Goal: Communication & Community: Answer question/provide support

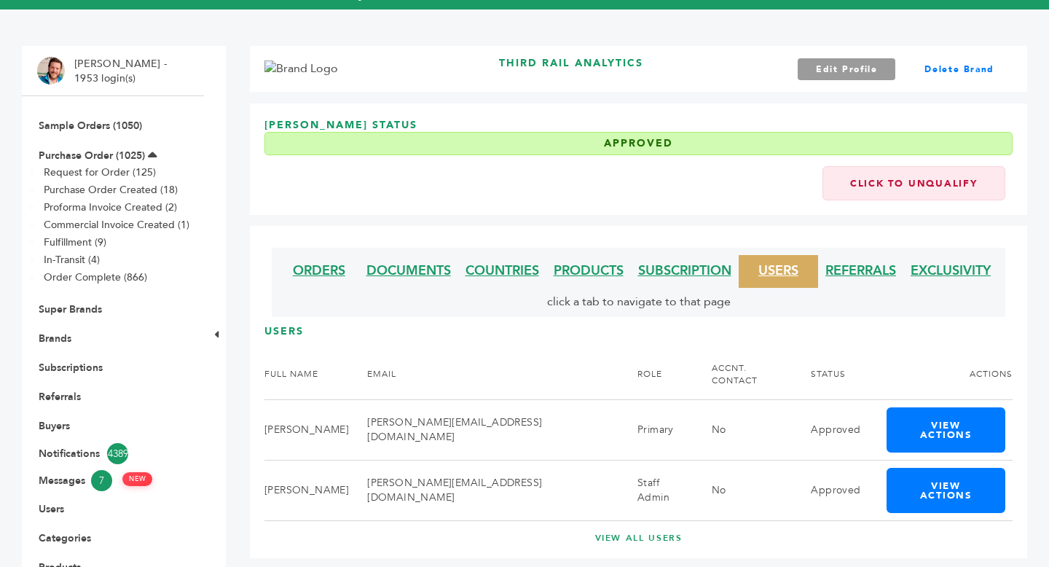
scroll to position [80, 0]
click at [856, 74] on link "Edit Profile" at bounding box center [846, 69] width 98 height 22
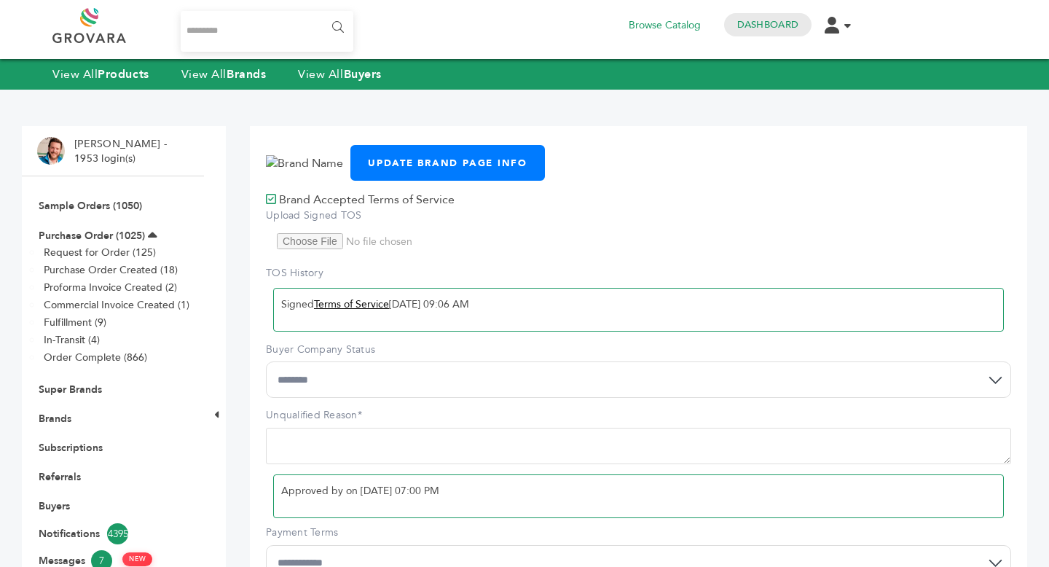
click at [360, 307] on link "Terms of Service" at bounding box center [351, 304] width 75 height 14
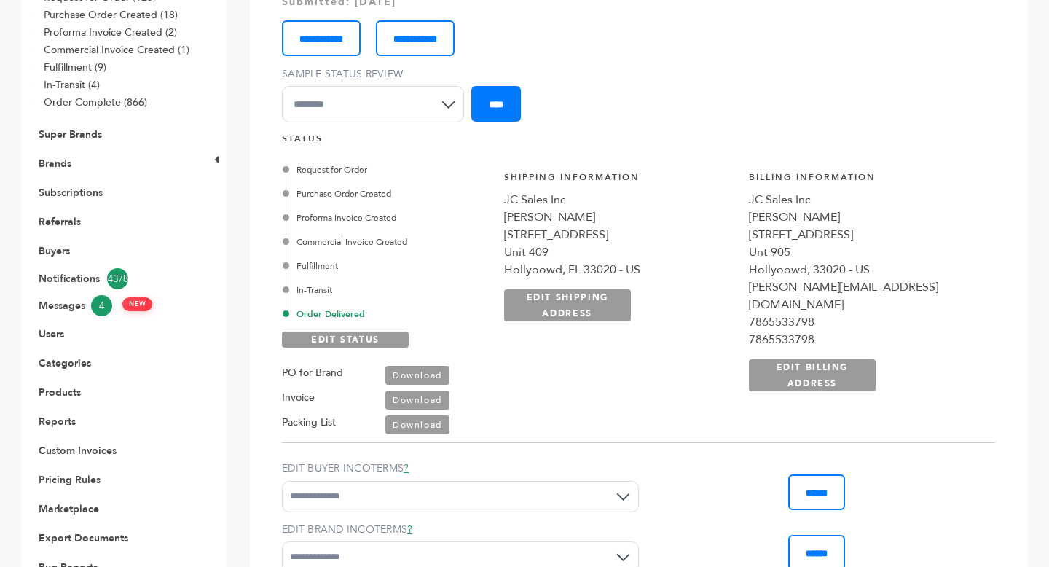
scroll to position [245, 0]
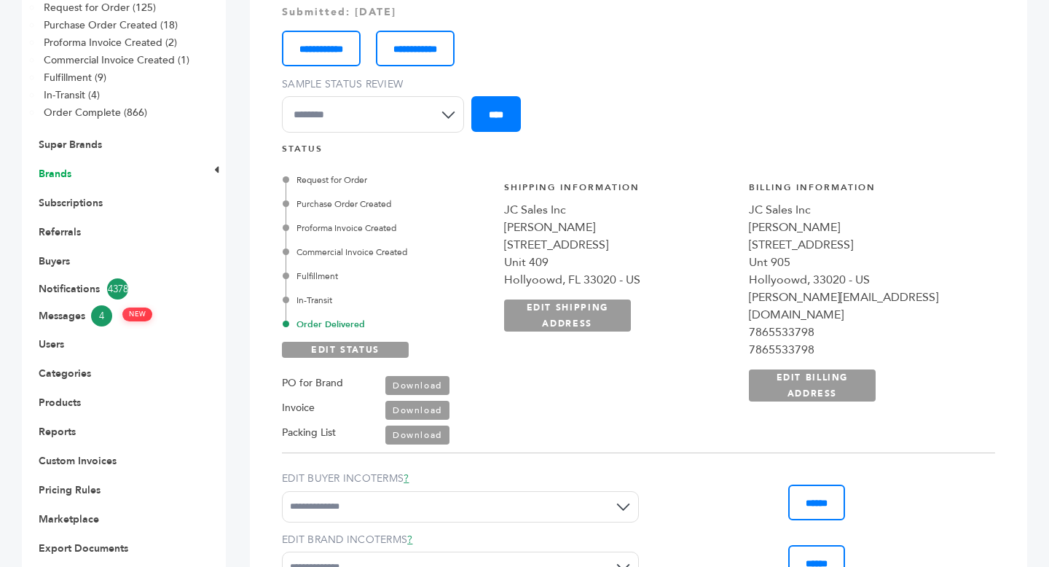
click at [58, 178] on link "Brands" at bounding box center [55, 174] width 33 height 14
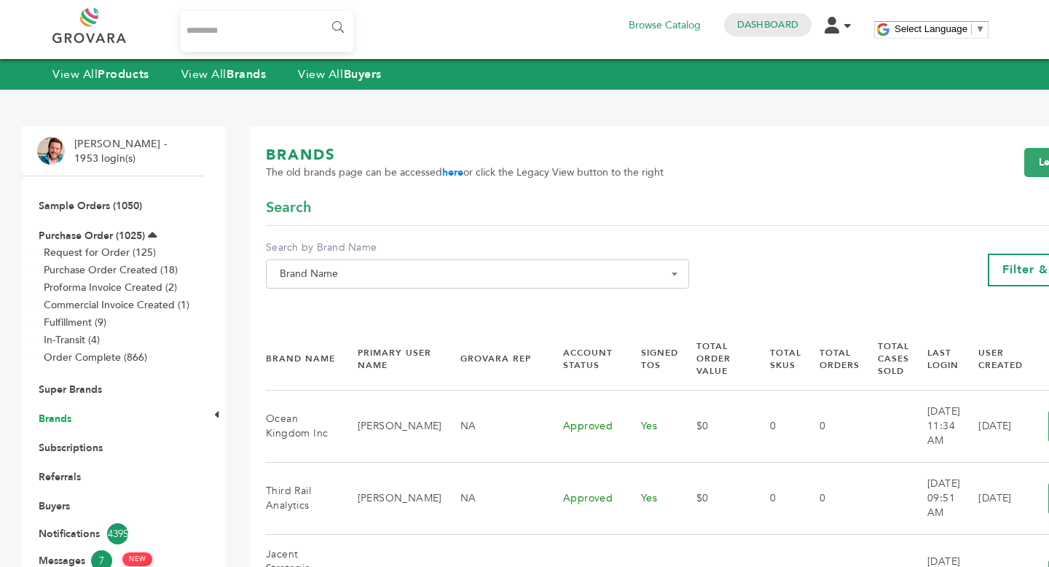
click at [61, 421] on link "Brands" at bounding box center [55, 418] width 33 height 14
click at [398, 275] on span "Brand Name" at bounding box center [477, 274] width 407 height 20
click at [393, 309] on input "Search" at bounding box center [471, 300] width 405 height 18
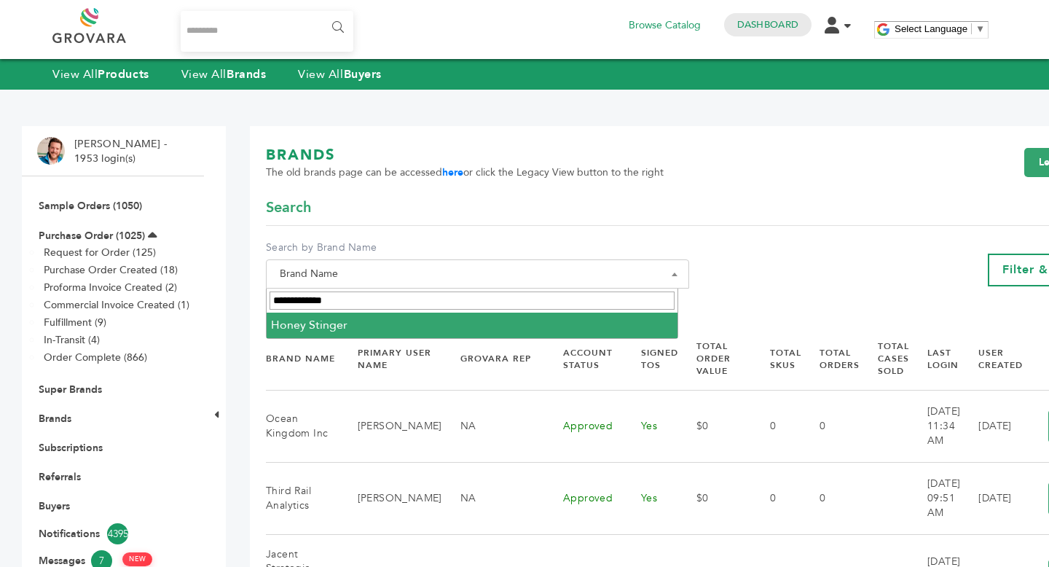
type input "**********"
select select "**********"
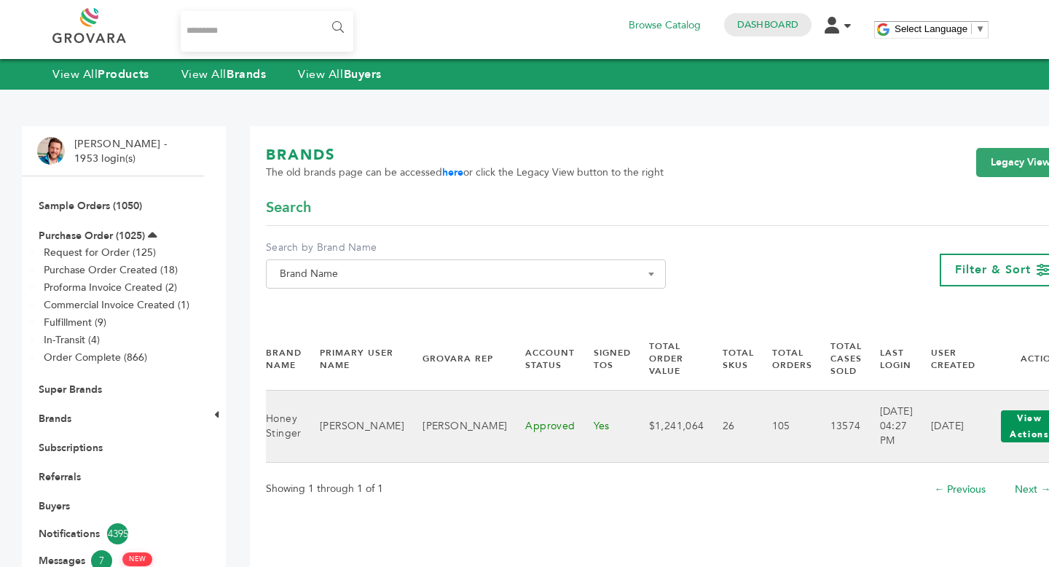
click at [1001, 428] on button "View Actions" at bounding box center [1029, 426] width 57 height 32
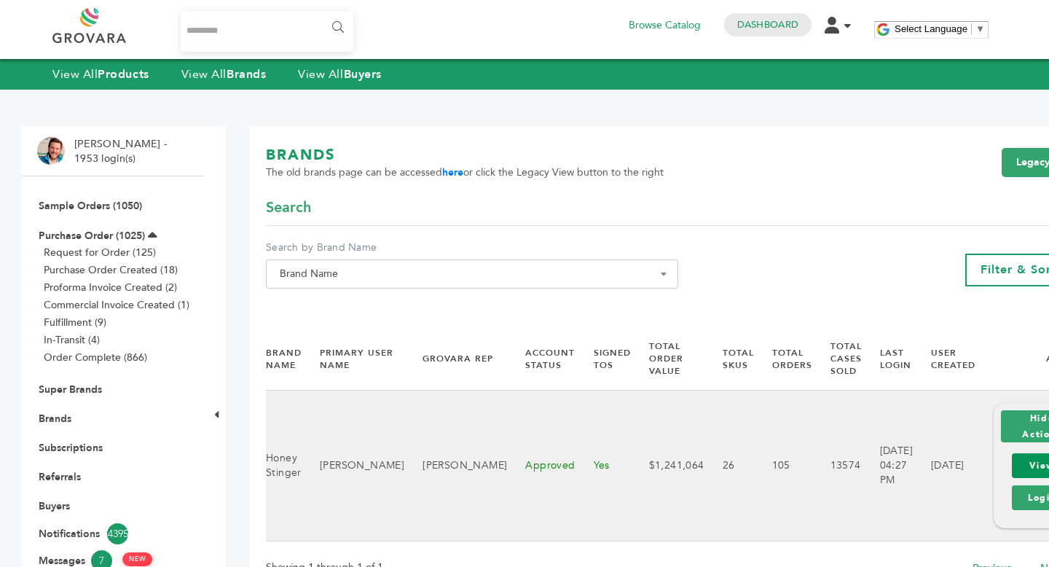
click at [1012, 468] on link "View" at bounding box center [1042, 465] width 60 height 25
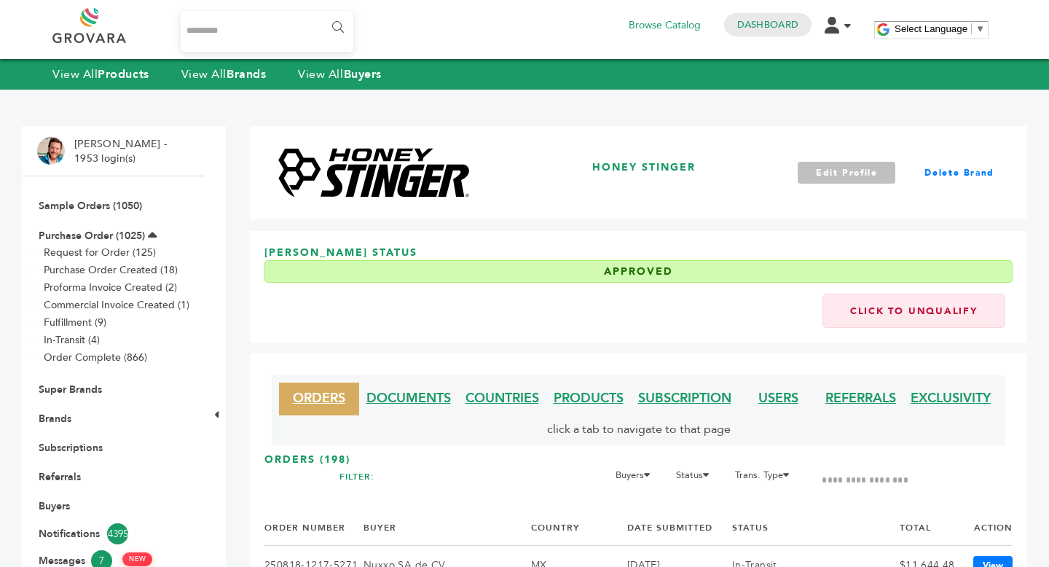
click at [866, 162] on link "Edit Profile" at bounding box center [846, 173] width 98 height 22
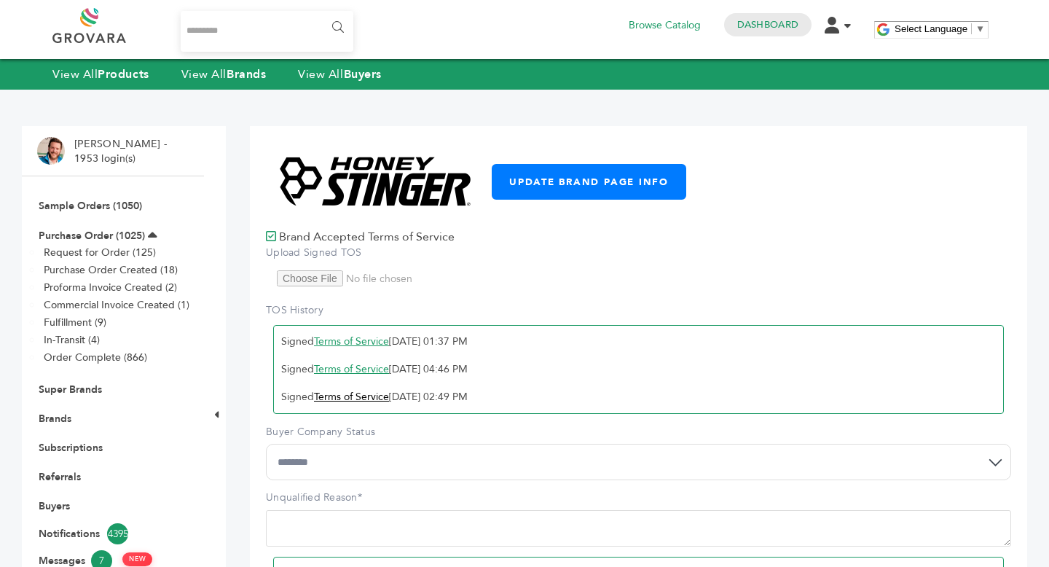
click at [354, 400] on link "Terms of Service" at bounding box center [351, 397] width 75 height 14
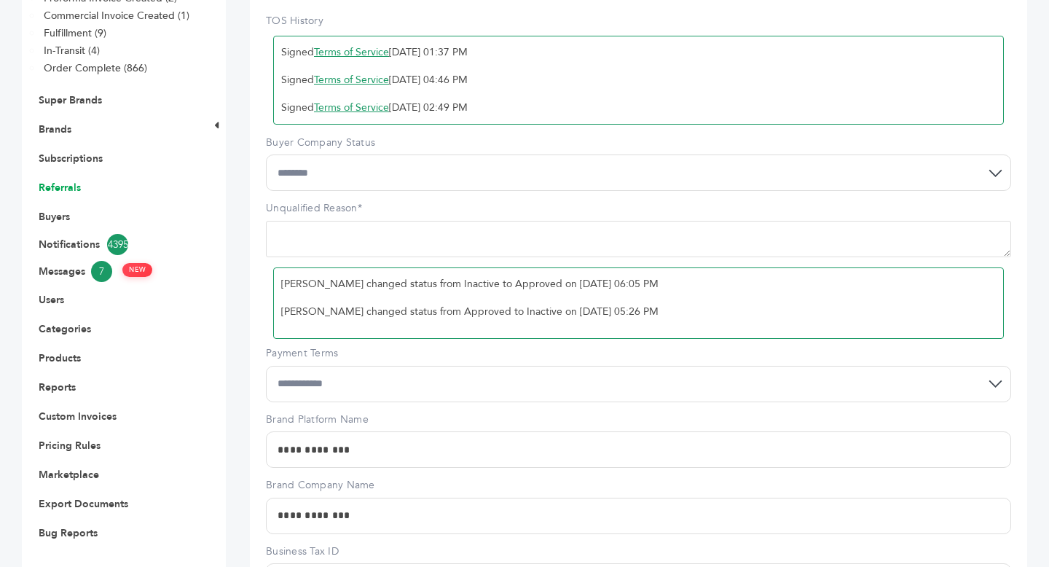
scroll to position [310, 0]
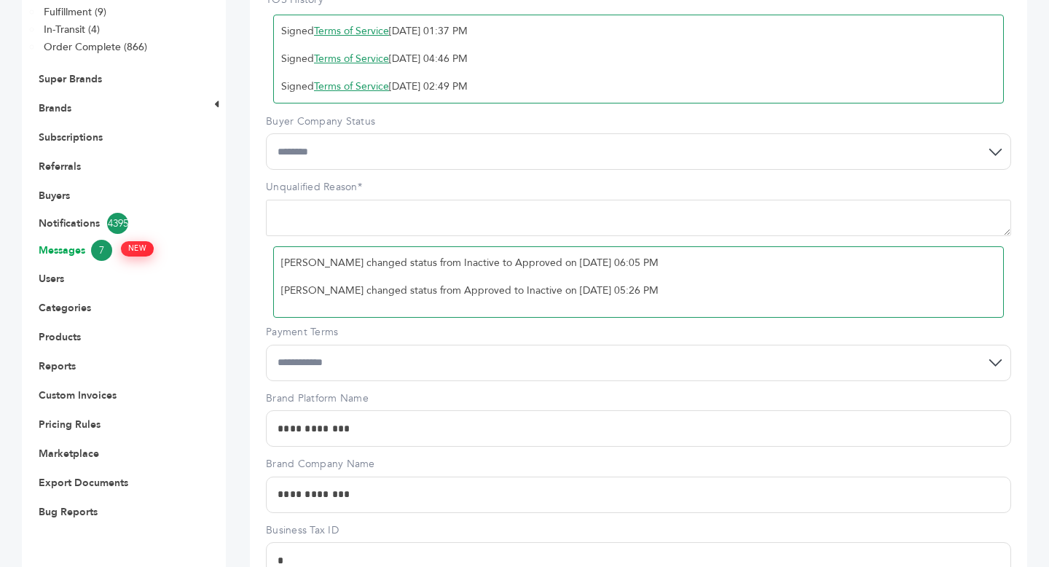
click at [78, 247] on link "Messages 7 NEW" at bounding box center [113, 250] width 149 height 21
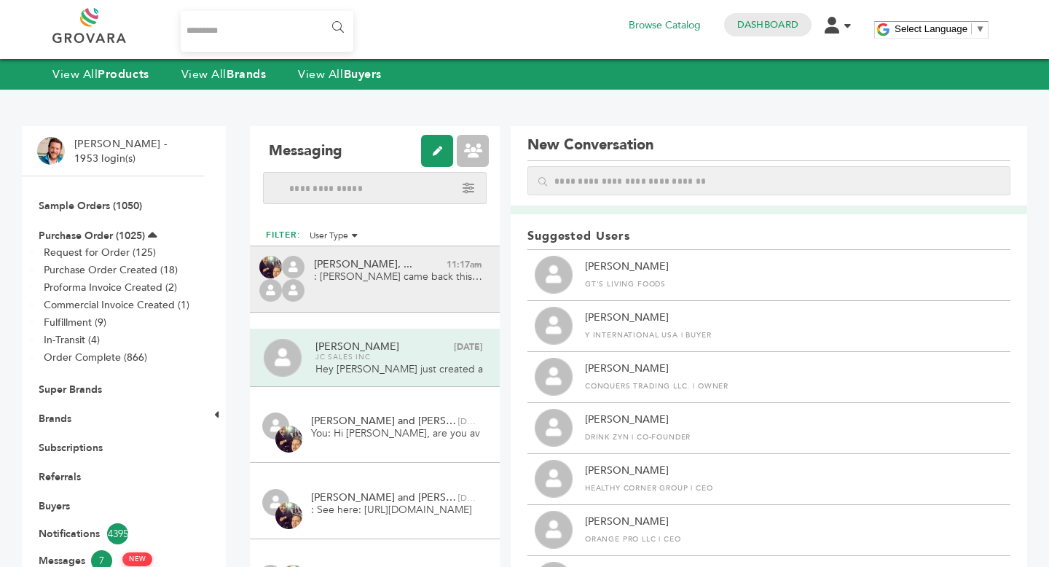
click at [366, 272] on span ": [PERSON_NAME] came back this morning and confirmed they will ship out this PO…" at bounding box center [398, 276] width 169 height 15
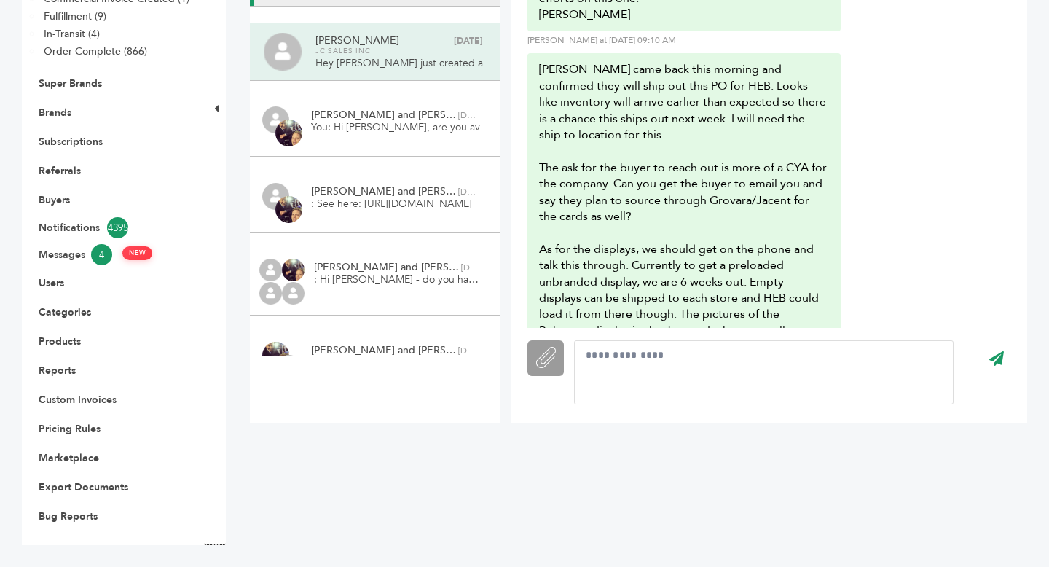
scroll to position [3575, 0]
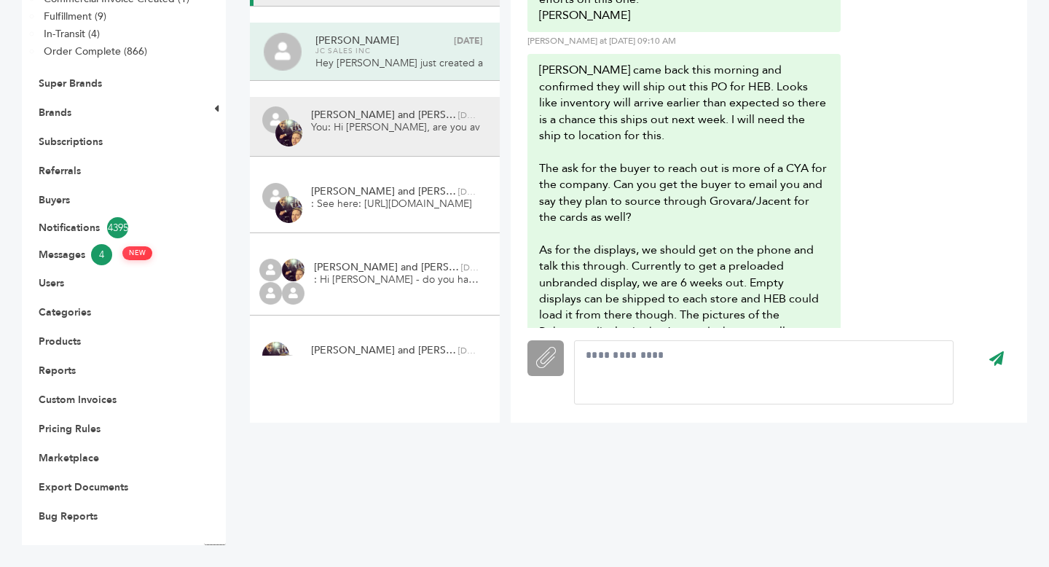
click at [390, 133] on span "You: Hi [PERSON_NAME], are you available for a quick call [DATE]? Let me know y…" at bounding box center [395, 127] width 169 height 15
type input "**********"
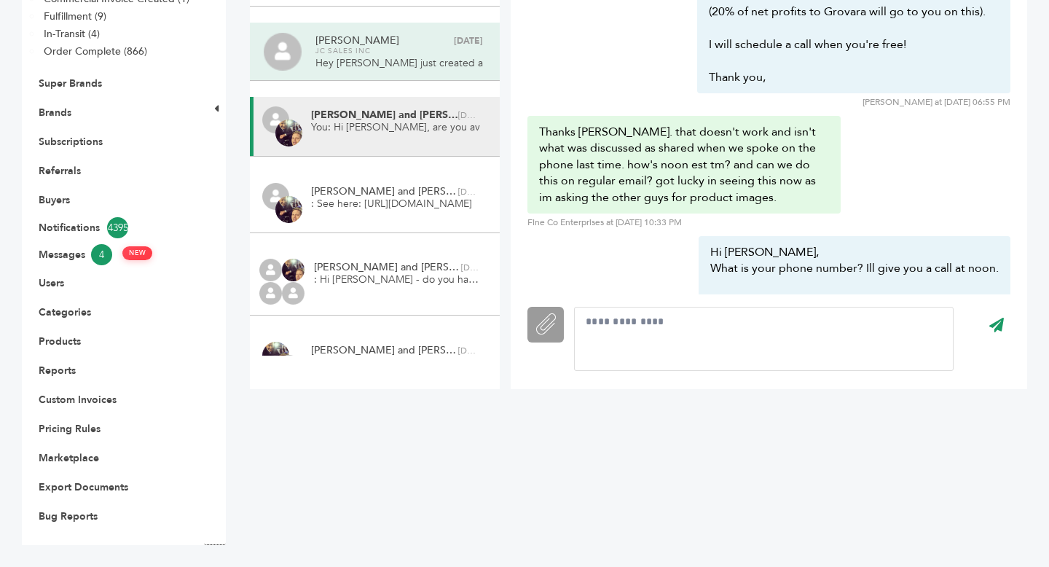
scroll to position [304, 0]
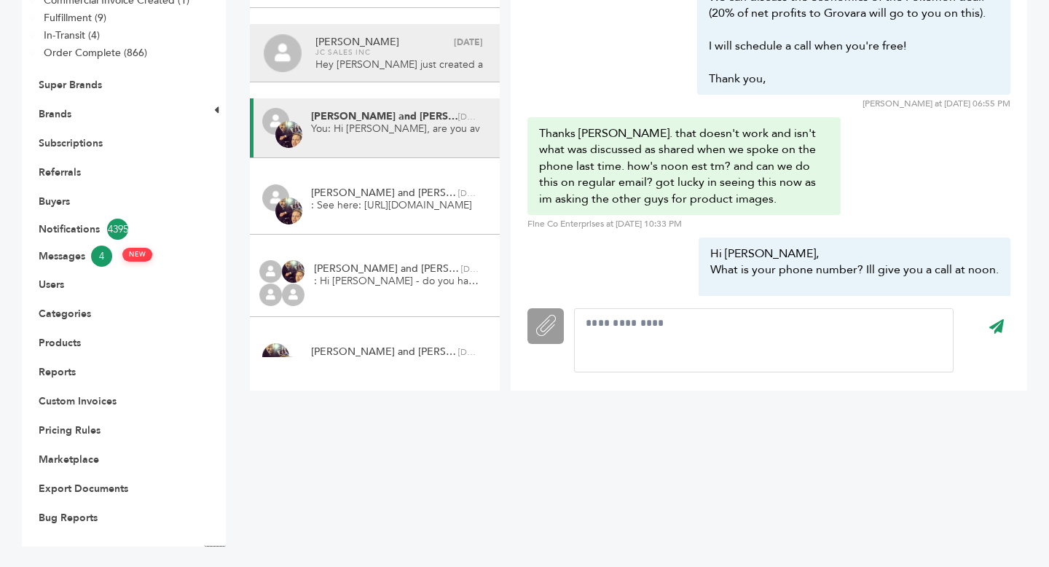
click at [387, 55] on span "JC Sales Inc" at bounding box center [399, 52] width 168 height 10
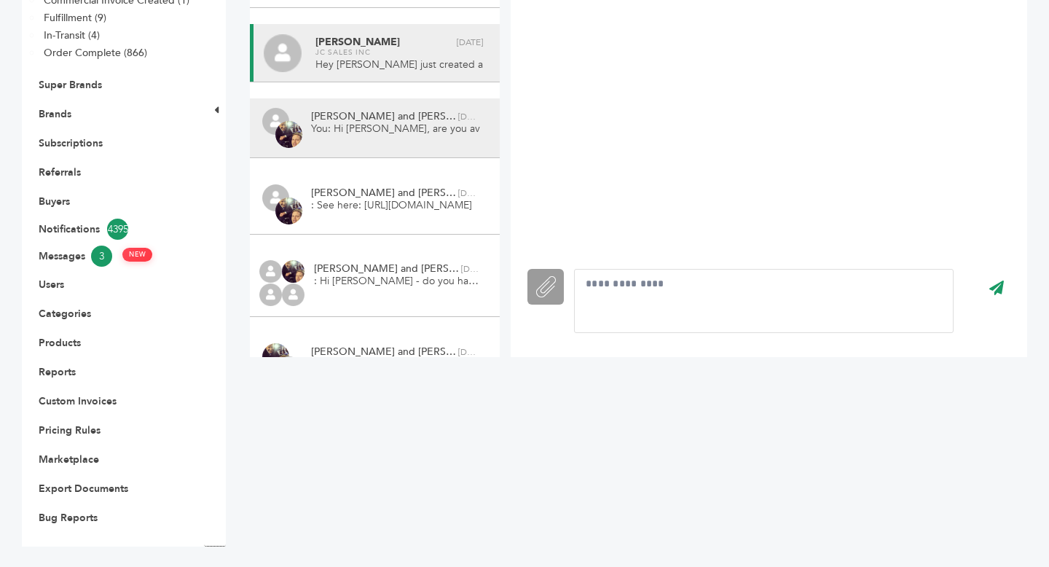
click at [366, 130] on span "You: Hi [PERSON_NAME], are you available for a quick call [DATE]? Let me know y…" at bounding box center [395, 129] width 169 height 15
type input "**********"
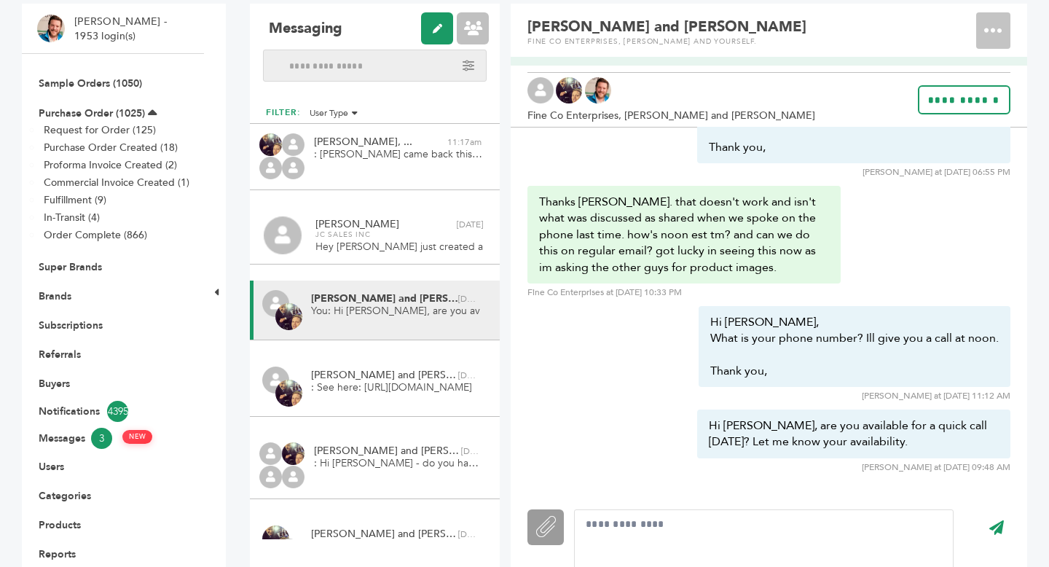
scroll to position [124, 0]
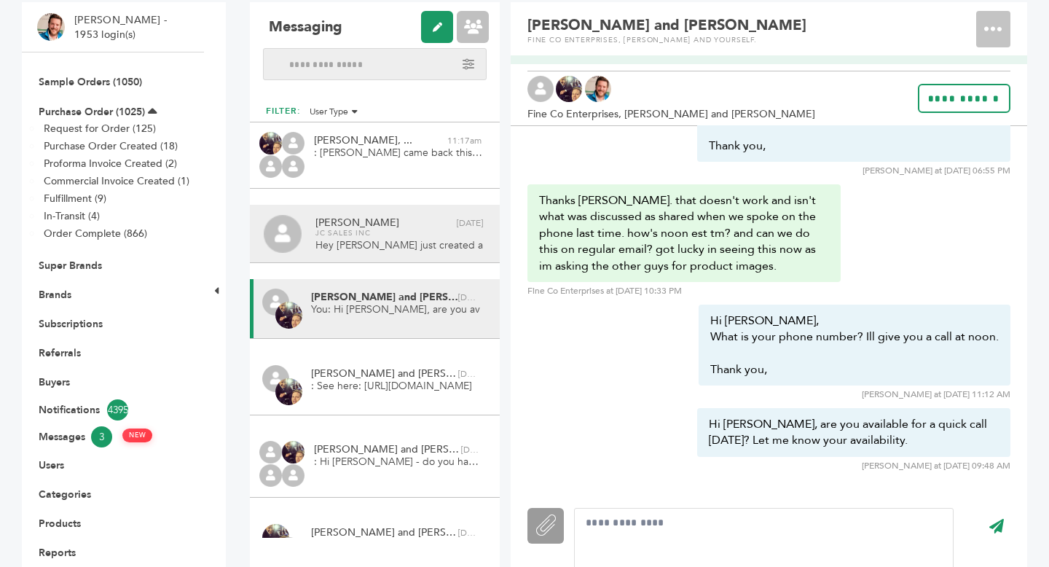
click at [382, 244] on span "Hey [PERSON_NAME] just created a brand profile on another email account. Can we…" at bounding box center [399, 245] width 169 height 15
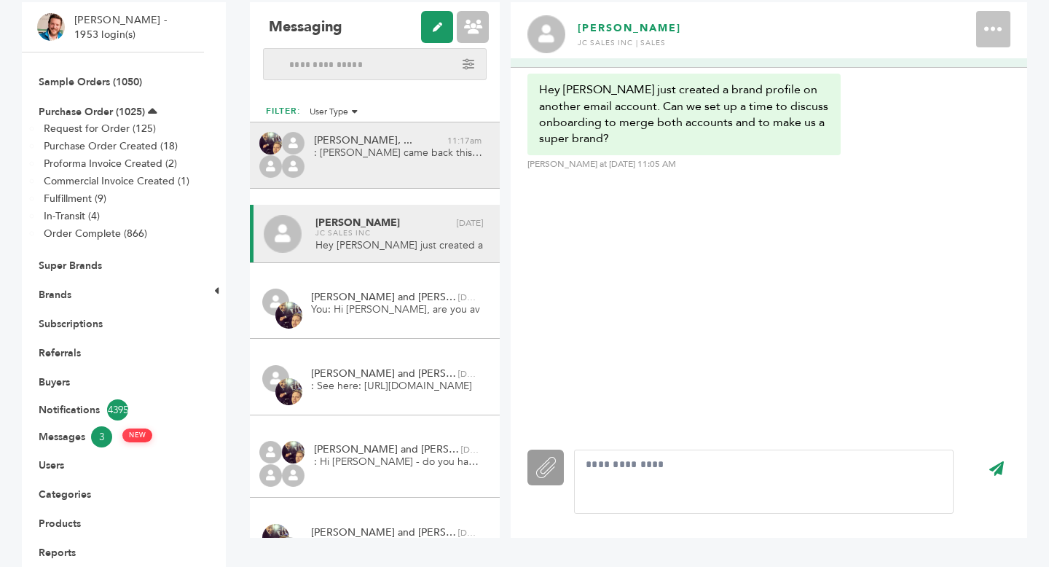
click at [392, 150] on span ": [PERSON_NAME] came back this morning and confirmed they will ship out this PO…" at bounding box center [398, 153] width 169 height 15
type input "**********"
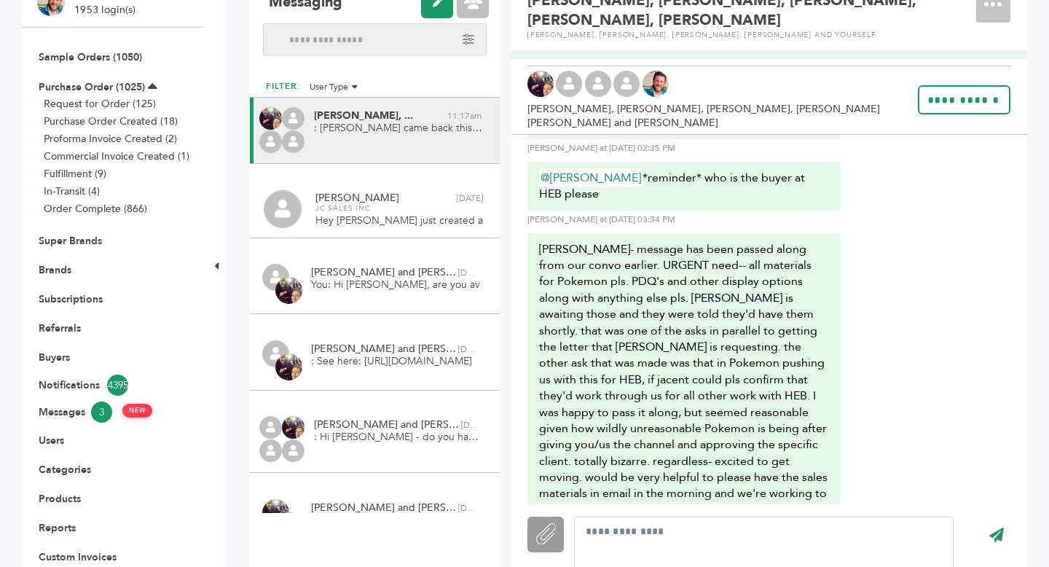
scroll to position [2944, 0]
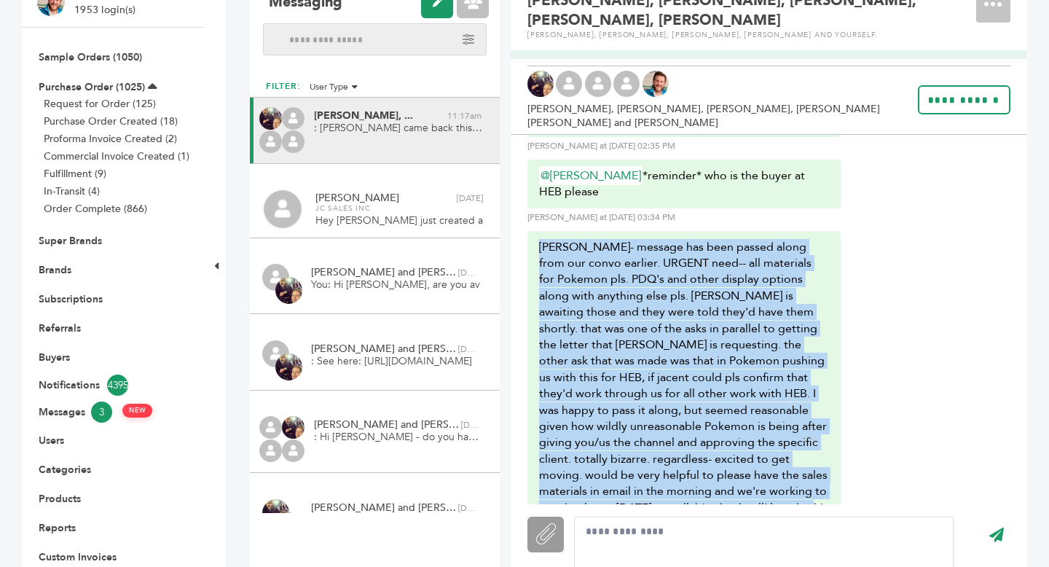
drag, startPoint x: 536, startPoint y: 162, endPoint x: 822, endPoint y: 436, distance: 395.6
click at [822, 436] on div "[PERSON_NAME]- message has been passed along from our convo earlier. URGENT nee…" at bounding box center [683, 386] width 313 height 310
